Goal: Information Seeking & Learning: Check status

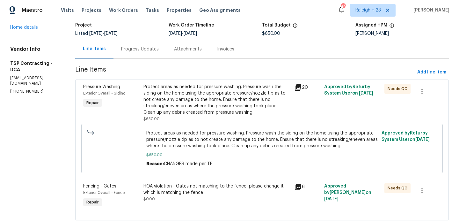
scroll to position [60, 0]
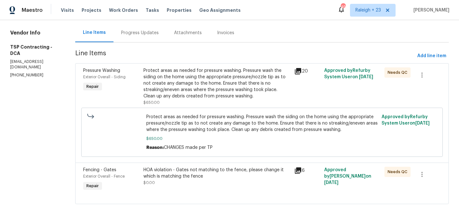
click at [133, 34] on div "Progress Updates" at bounding box center [140, 33] width 38 height 6
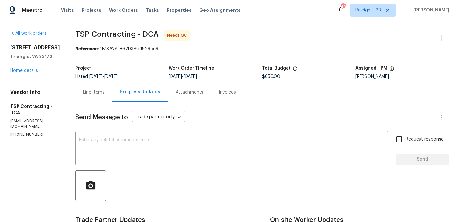
click at [86, 94] on div "Line Items" at bounding box center [94, 92] width 22 height 6
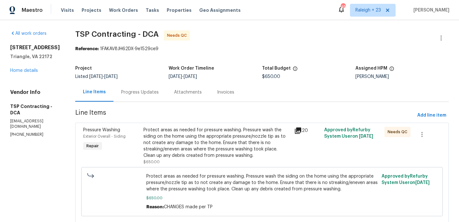
click at [86, 94] on div "Line Items" at bounding box center [94, 92] width 23 height 6
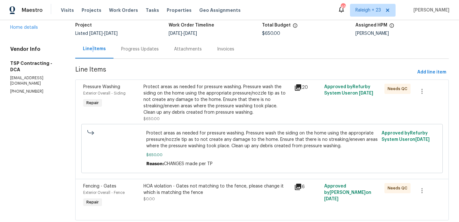
scroll to position [44, 0]
click at [128, 50] on div "Progress Updates" at bounding box center [140, 48] width 38 height 6
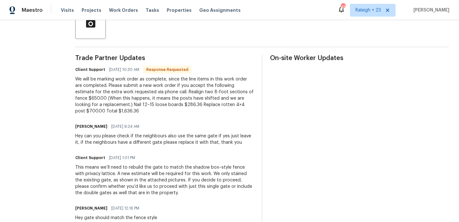
scroll to position [163, 0]
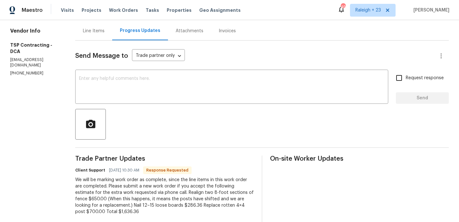
click at [85, 33] on div "Line Items" at bounding box center [94, 31] width 22 height 6
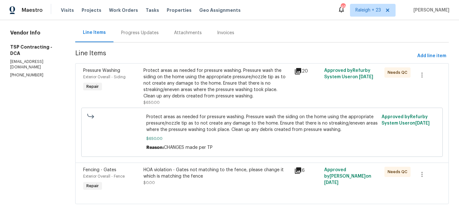
click at [130, 34] on div "Progress Updates" at bounding box center [140, 33] width 38 height 6
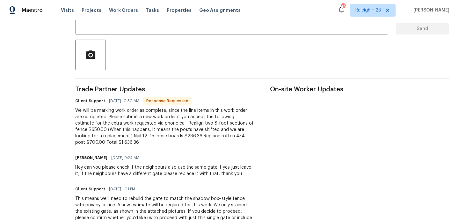
scroll to position [177, 0]
